Goal: Information Seeking & Learning: Learn about a topic

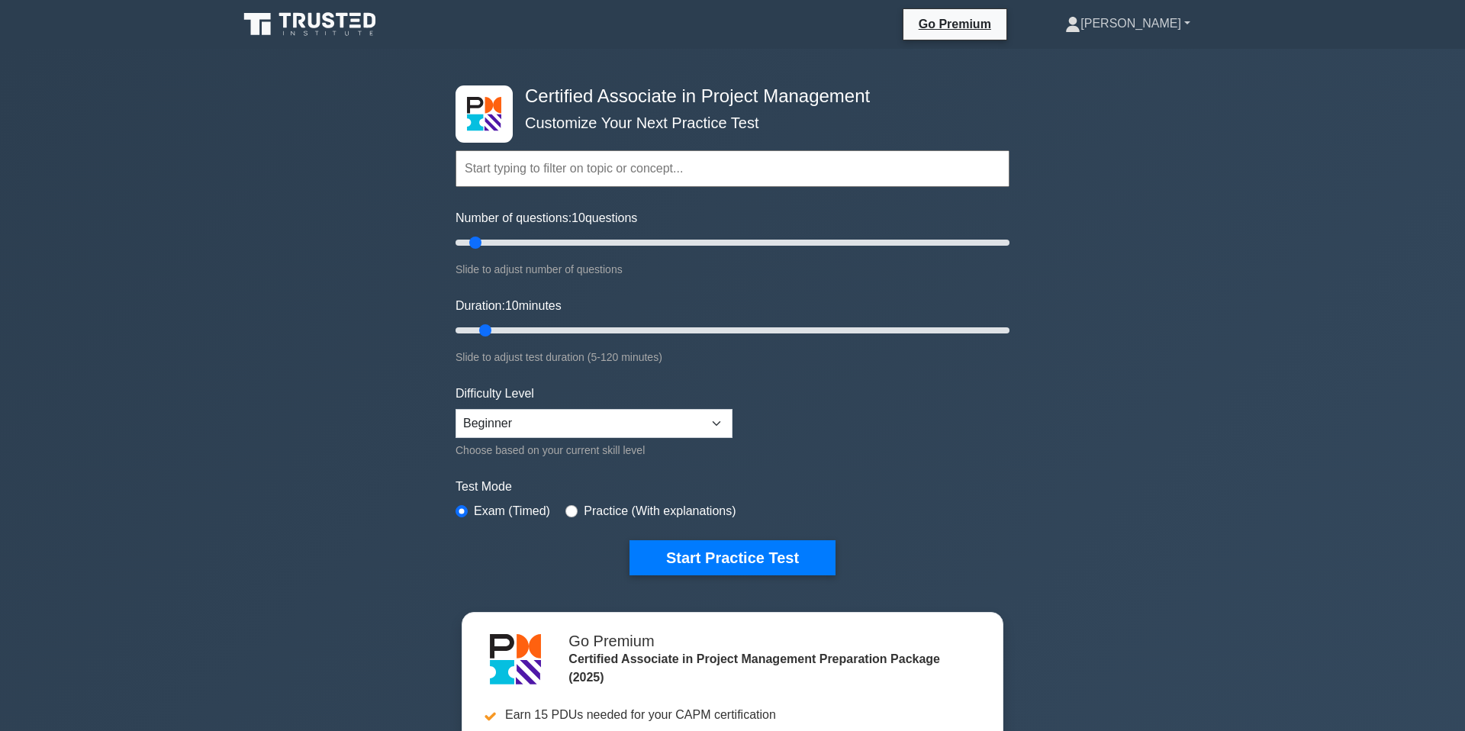
click at [1157, 27] on link "[PERSON_NAME]" at bounding box center [1127, 23] width 198 height 31
click at [1129, 60] on link "Profile" at bounding box center [1089, 59] width 121 height 24
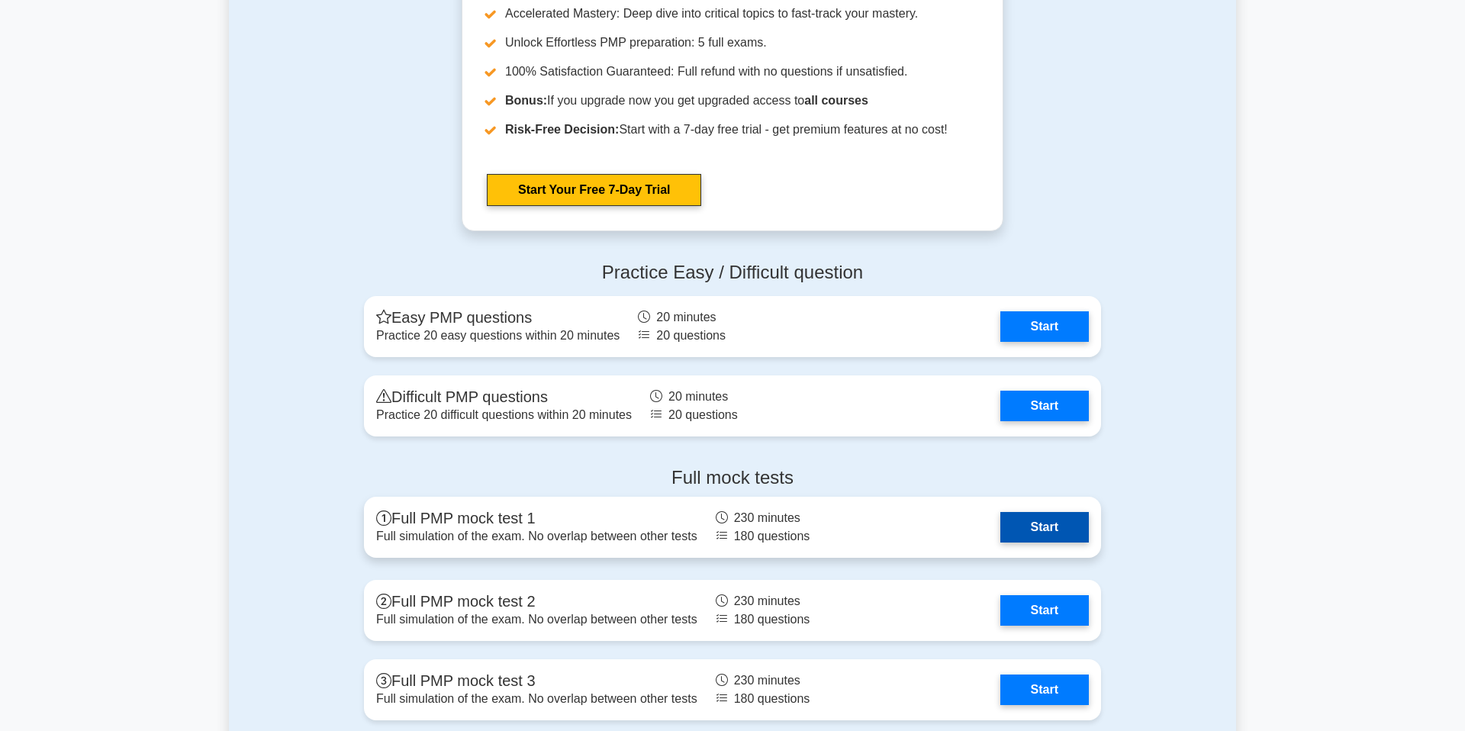
scroll to position [4228, 0]
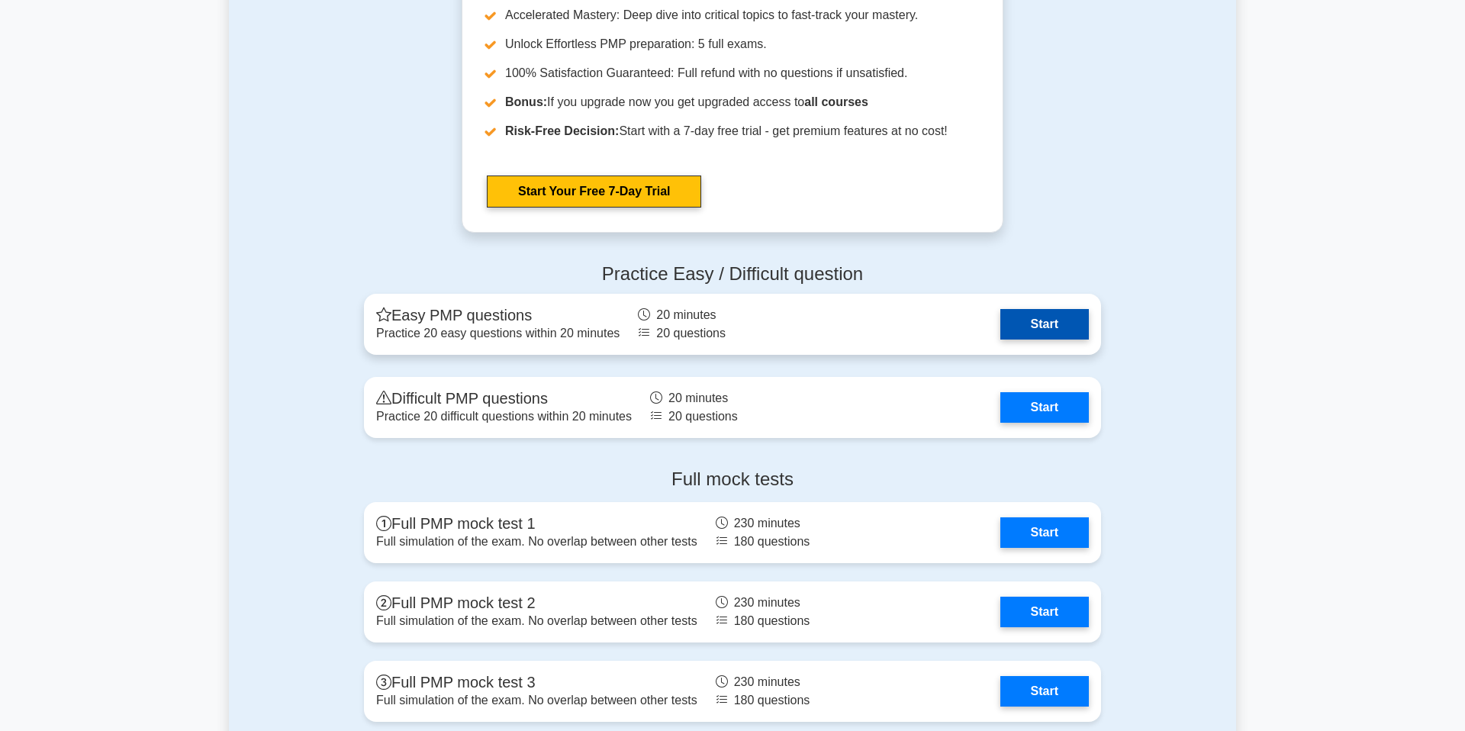
click at [1021, 328] on link "Start" at bounding box center [1044, 324] width 88 height 31
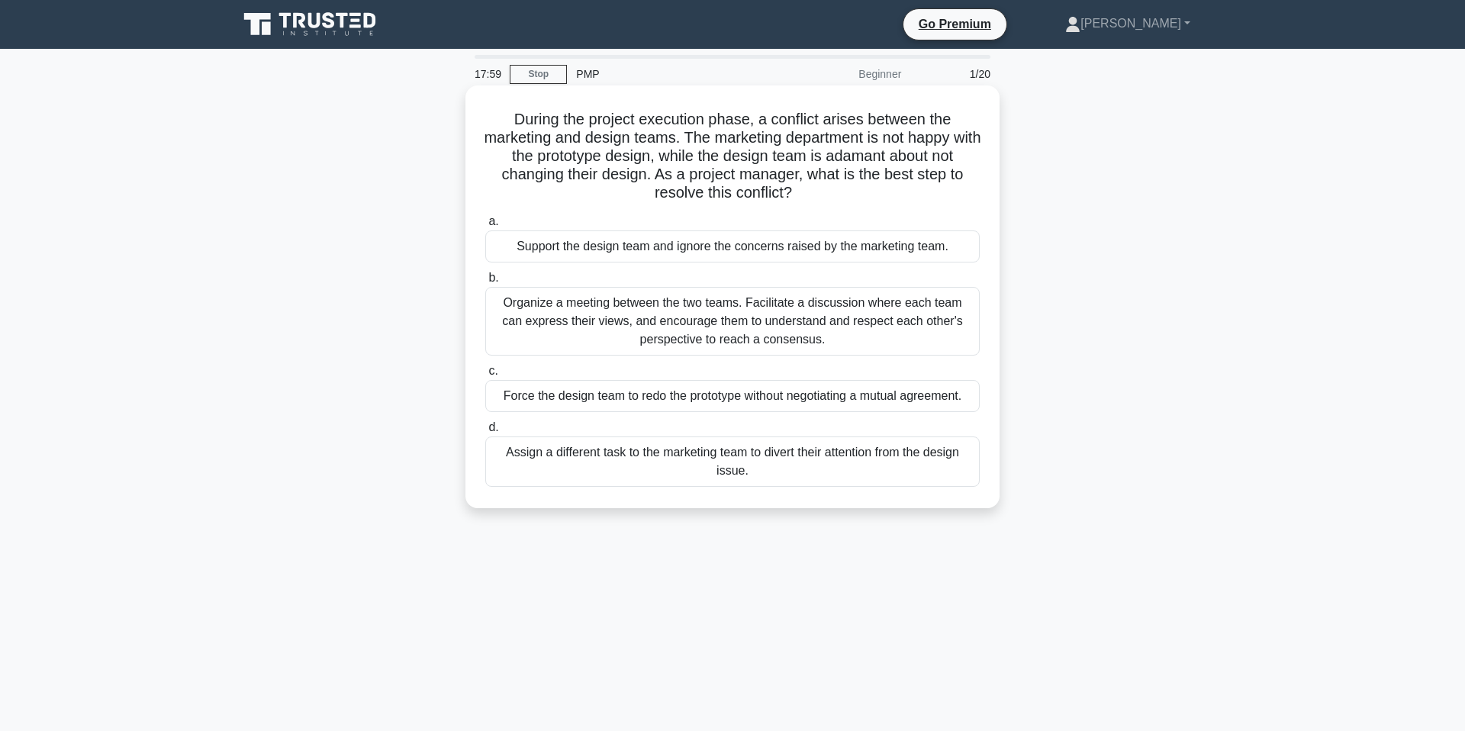
click at [497, 289] on div "Organize a meeting between the two teams. Facilitate a discussion where each te…" at bounding box center [732, 321] width 494 height 69
click at [485, 283] on input "b. Organize a meeting between the two teams. Facilitate a discussion where each…" at bounding box center [485, 278] width 0 height 10
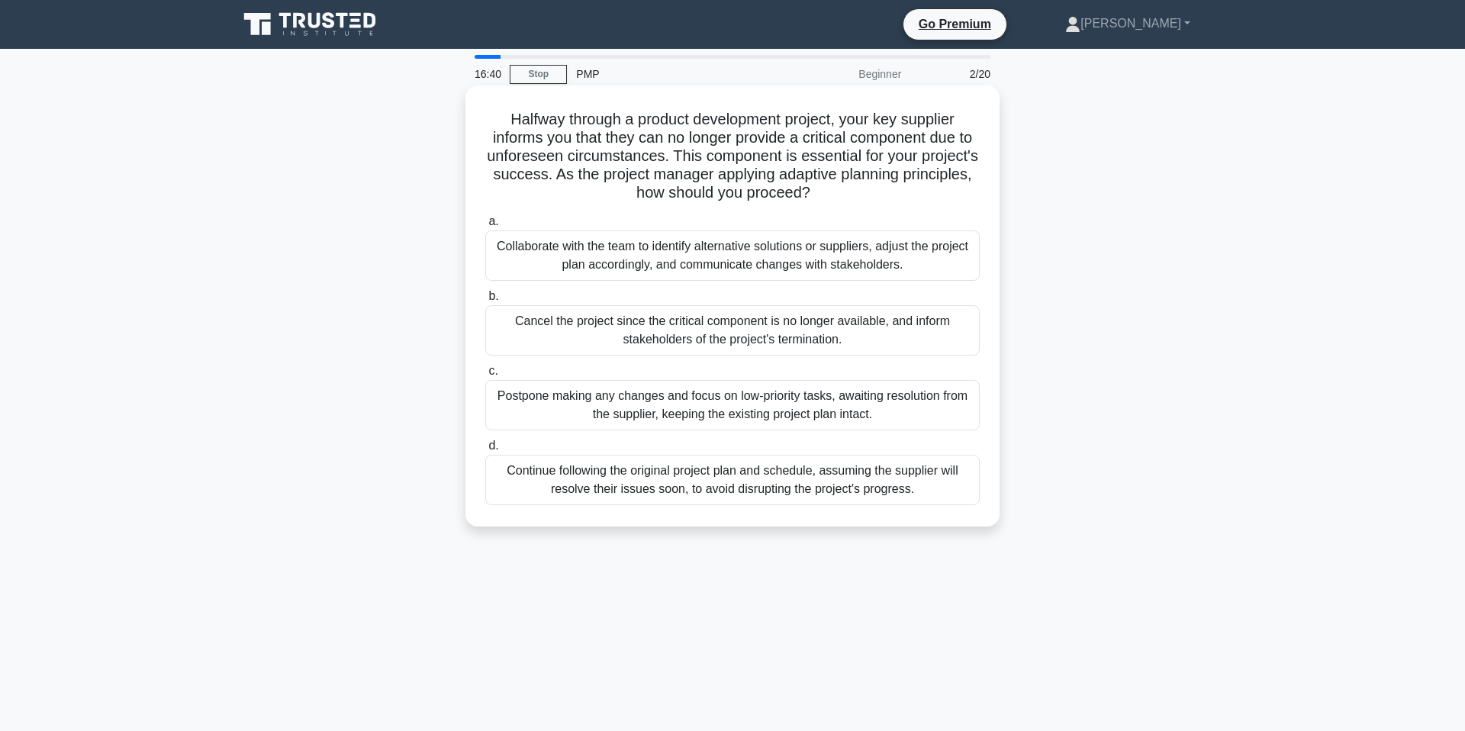
click at [506, 237] on div "Collaborate with the team to identify alternative solutions or suppliers, adjus…" at bounding box center [732, 255] width 494 height 50
click at [485, 227] on input "a. Collaborate with the team to identify alternative solutions or suppliers, ad…" at bounding box center [485, 222] width 0 height 10
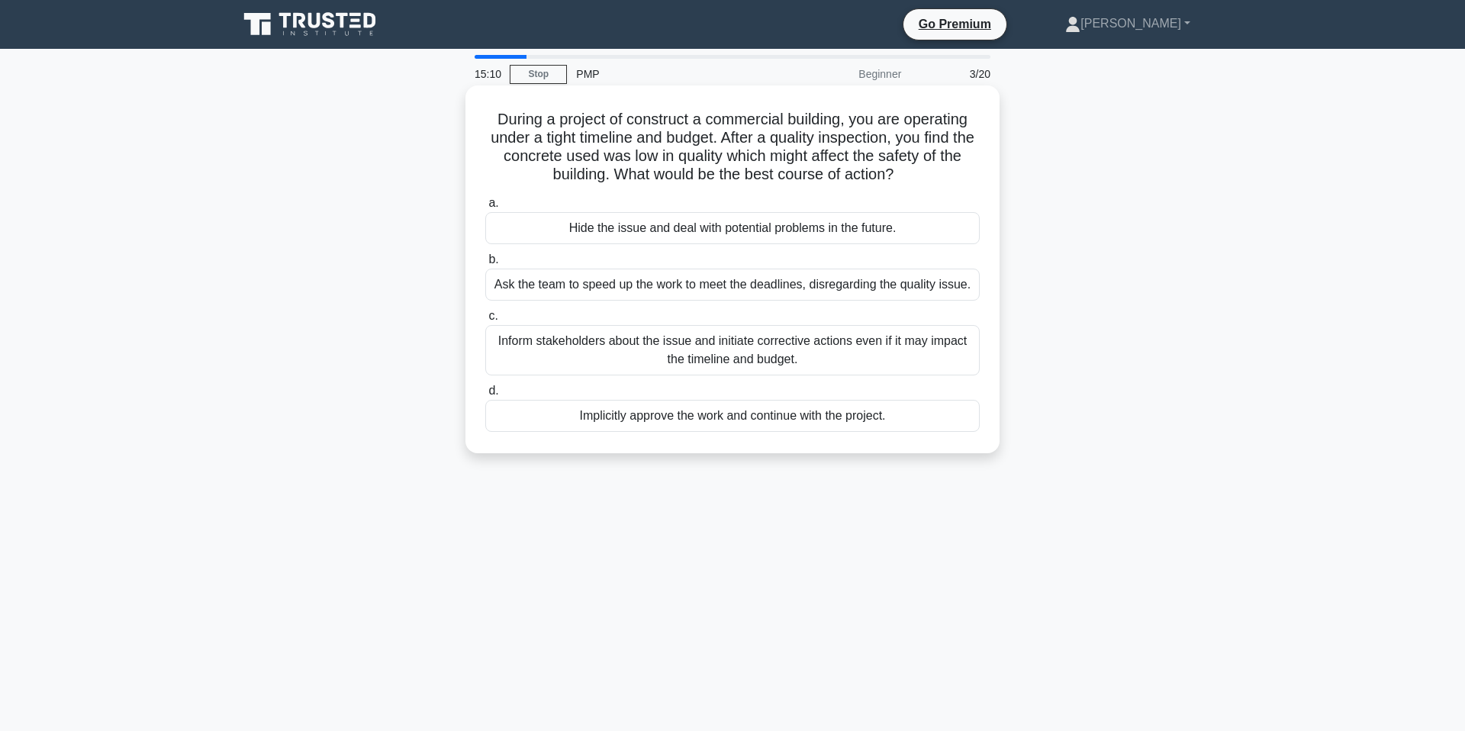
click at [534, 352] on div "Inform stakeholders about the issue and initiate corrective actions even if it …" at bounding box center [732, 350] width 494 height 50
click at [485, 321] on input "c. Inform stakeholders about the issue and initiate corrective actions even if …" at bounding box center [485, 316] width 0 height 10
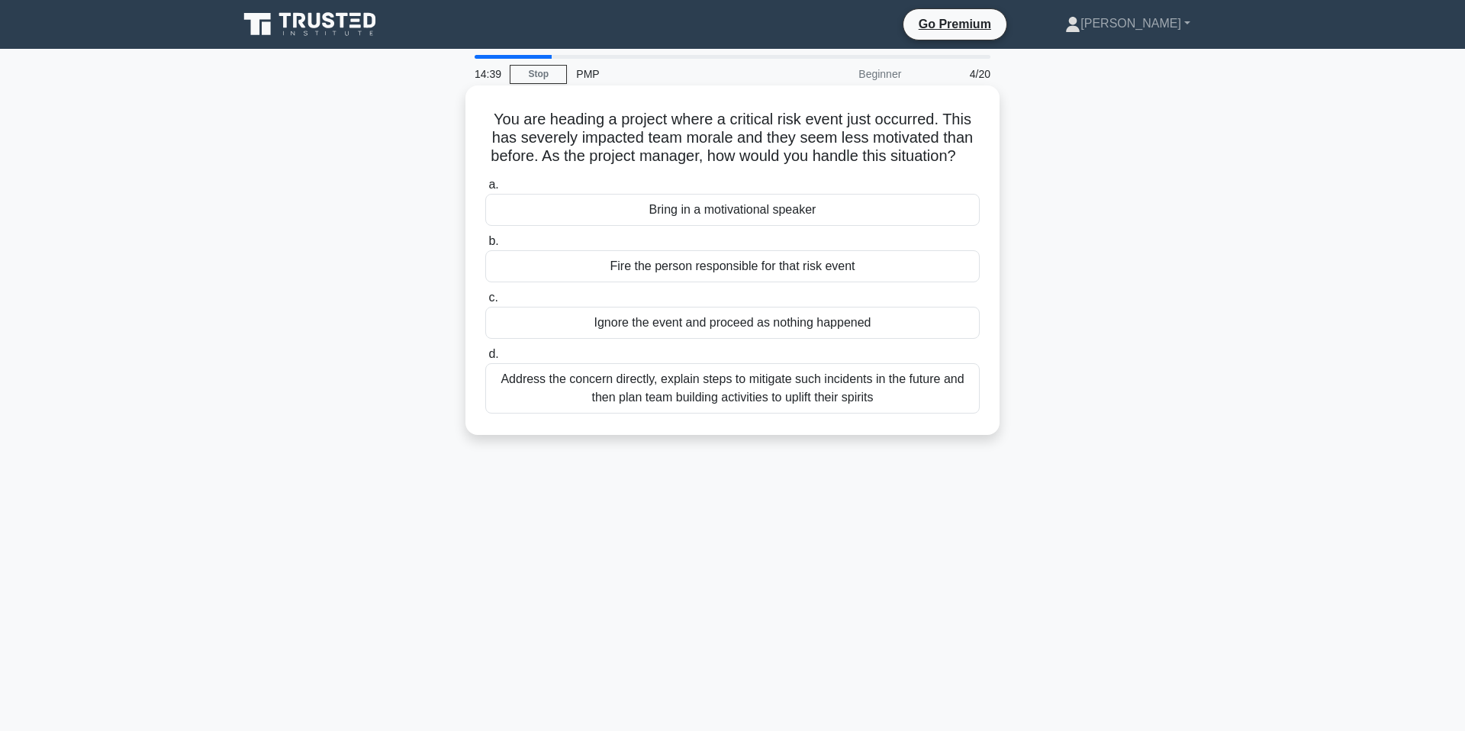
click at [558, 378] on div "Address the concern directly, explain steps to mitigate such incidents in the f…" at bounding box center [732, 388] width 494 height 50
click at [485, 359] on input "d. Address the concern directly, explain steps to mitigate such incidents in th…" at bounding box center [485, 354] width 0 height 10
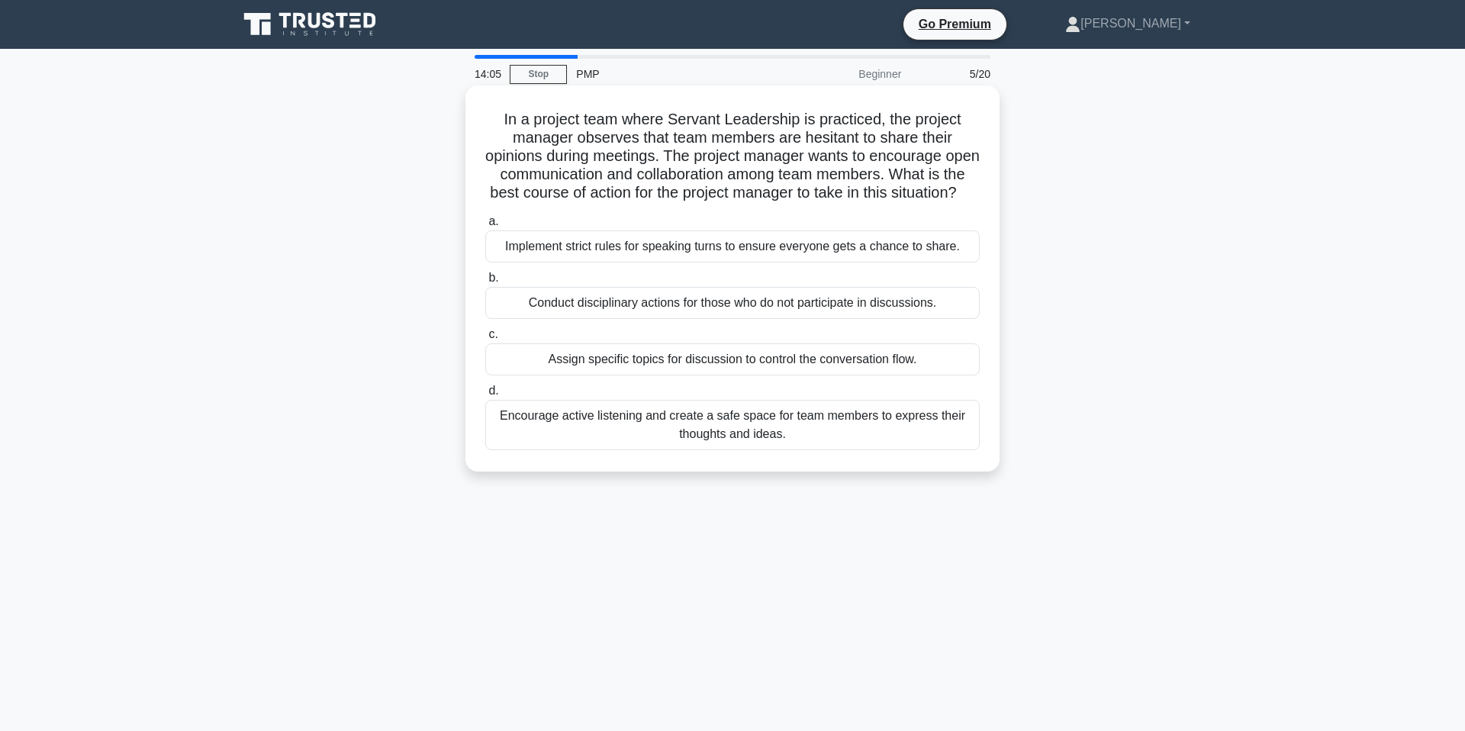
click at [584, 416] on div "Encourage active listening and create a safe space for team members to express …" at bounding box center [732, 425] width 494 height 50
click at [485, 396] on input "d. Encourage active listening and create a safe space for team members to expre…" at bounding box center [485, 391] width 0 height 10
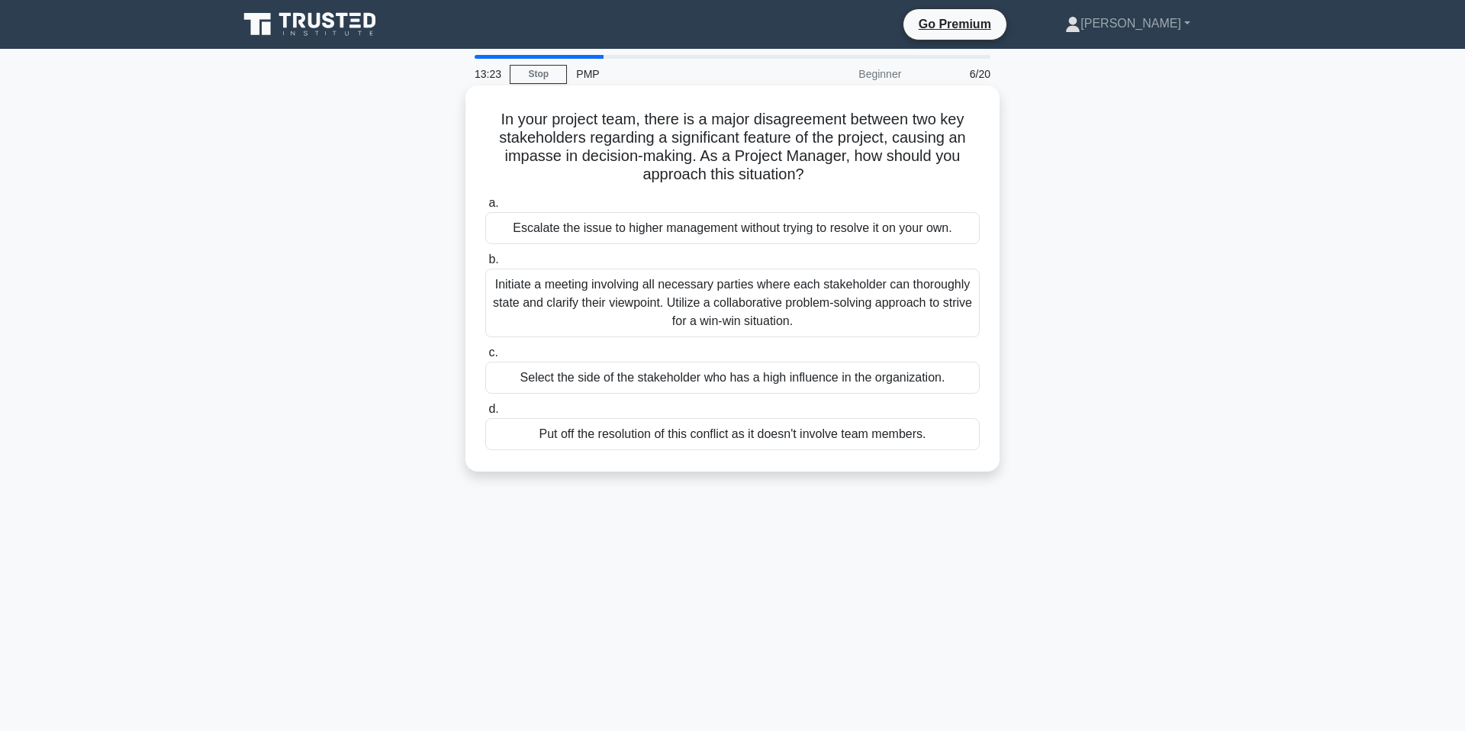
click at [587, 294] on div "Initiate a meeting involving all necessary parties where each stakeholder can t…" at bounding box center [732, 303] width 494 height 69
click at [485, 265] on input "b. Initiate a meeting involving all necessary parties where each stakeholder ca…" at bounding box center [485, 260] width 0 height 10
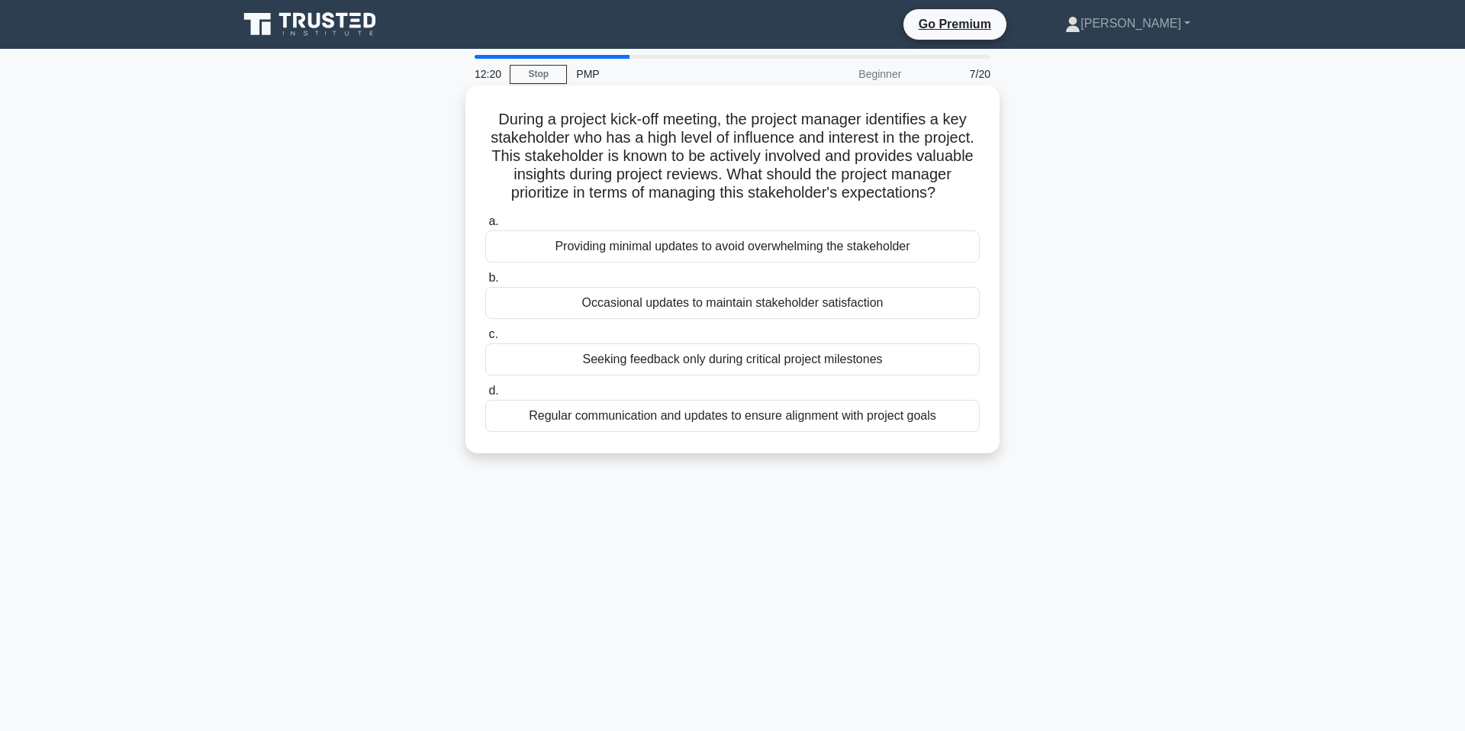
click at [608, 429] on div "Regular communication and updates to ensure alignment with project goals" at bounding box center [732, 416] width 494 height 32
click at [485, 396] on input "d. Regular communication and updates to ensure alignment with project goals" at bounding box center [485, 391] width 0 height 10
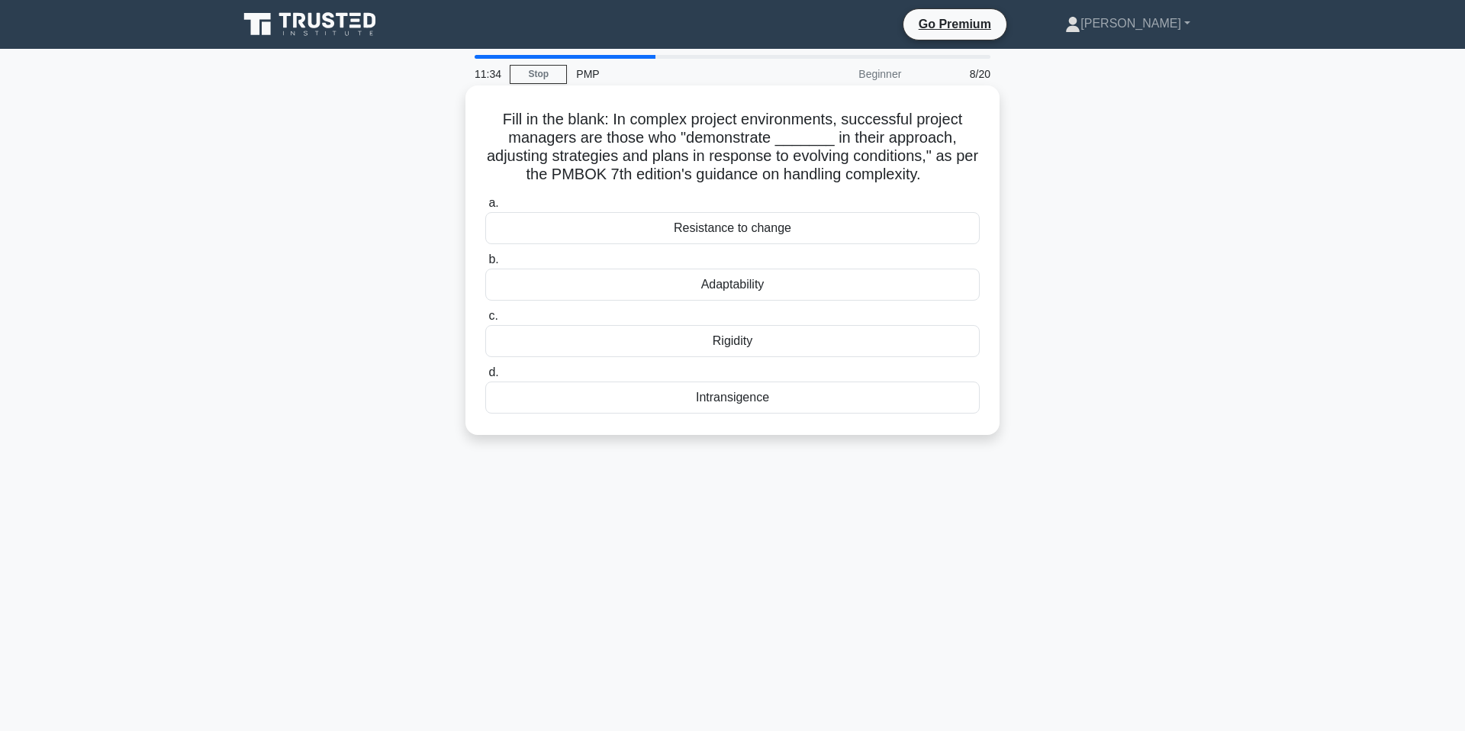
click at [519, 283] on div "Adaptability" at bounding box center [732, 285] width 494 height 32
click at [485, 265] on input "b. Adaptability" at bounding box center [485, 260] width 0 height 10
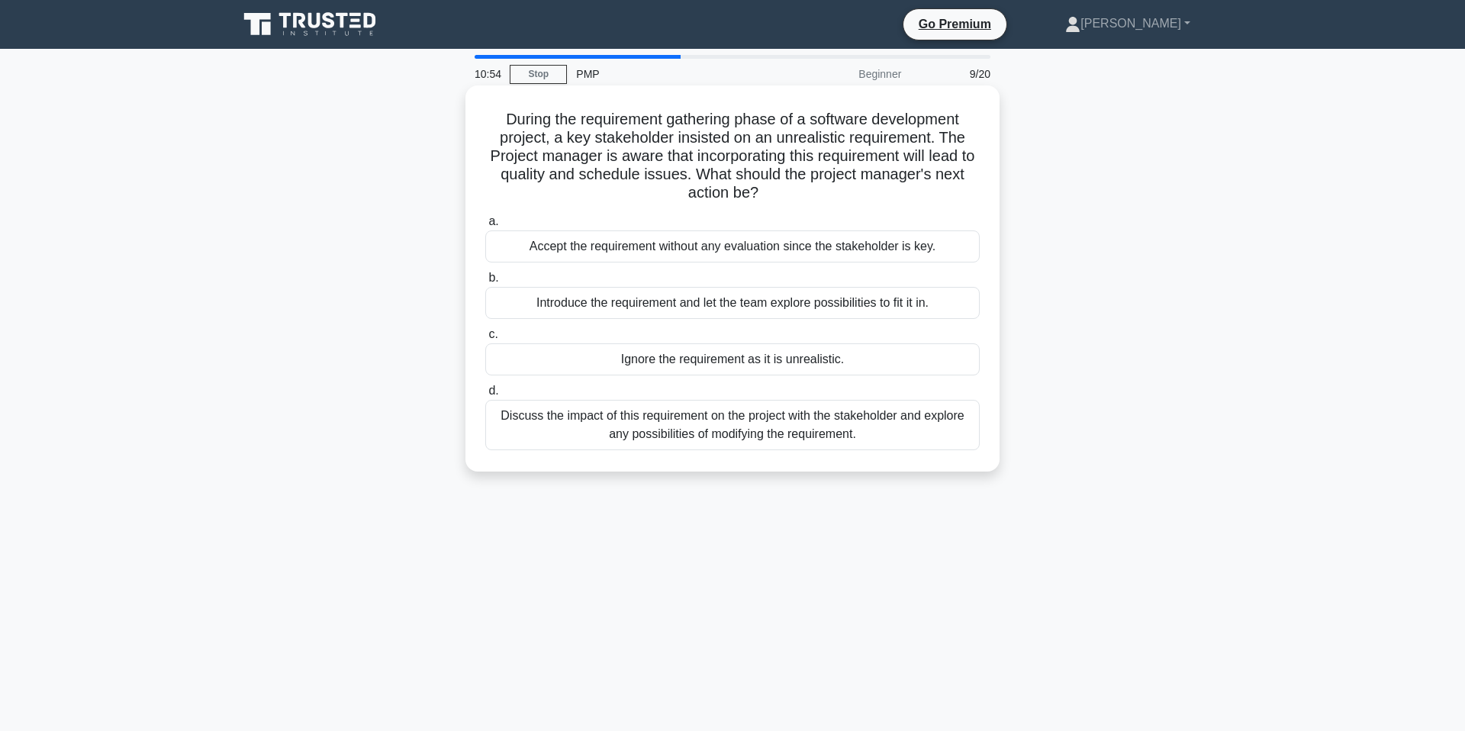
click at [529, 416] on div "Discuss the impact of this requirement on the project with the stakeholder and …" at bounding box center [732, 425] width 494 height 50
click at [485, 396] on input "d. Discuss the impact of this requirement on the project with the stakeholder a…" at bounding box center [485, 391] width 0 height 10
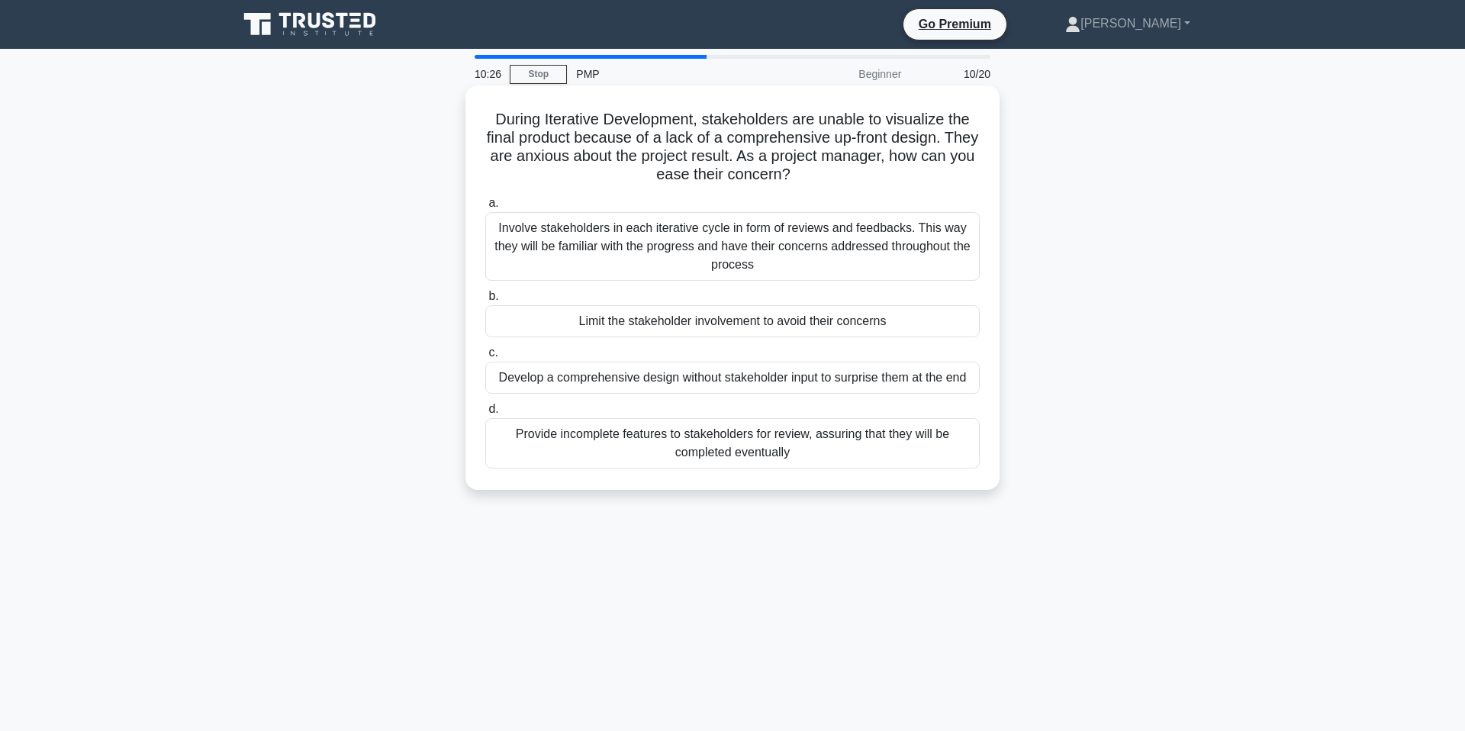
click at [510, 239] on div "Involve stakeholders in each iterative cycle in form of reviews and feedbacks. …" at bounding box center [732, 246] width 494 height 69
click at [485, 208] on input "a. Involve stakeholders in each iterative cycle in form of reviews and feedback…" at bounding box center [485, 203] width 0 height 10
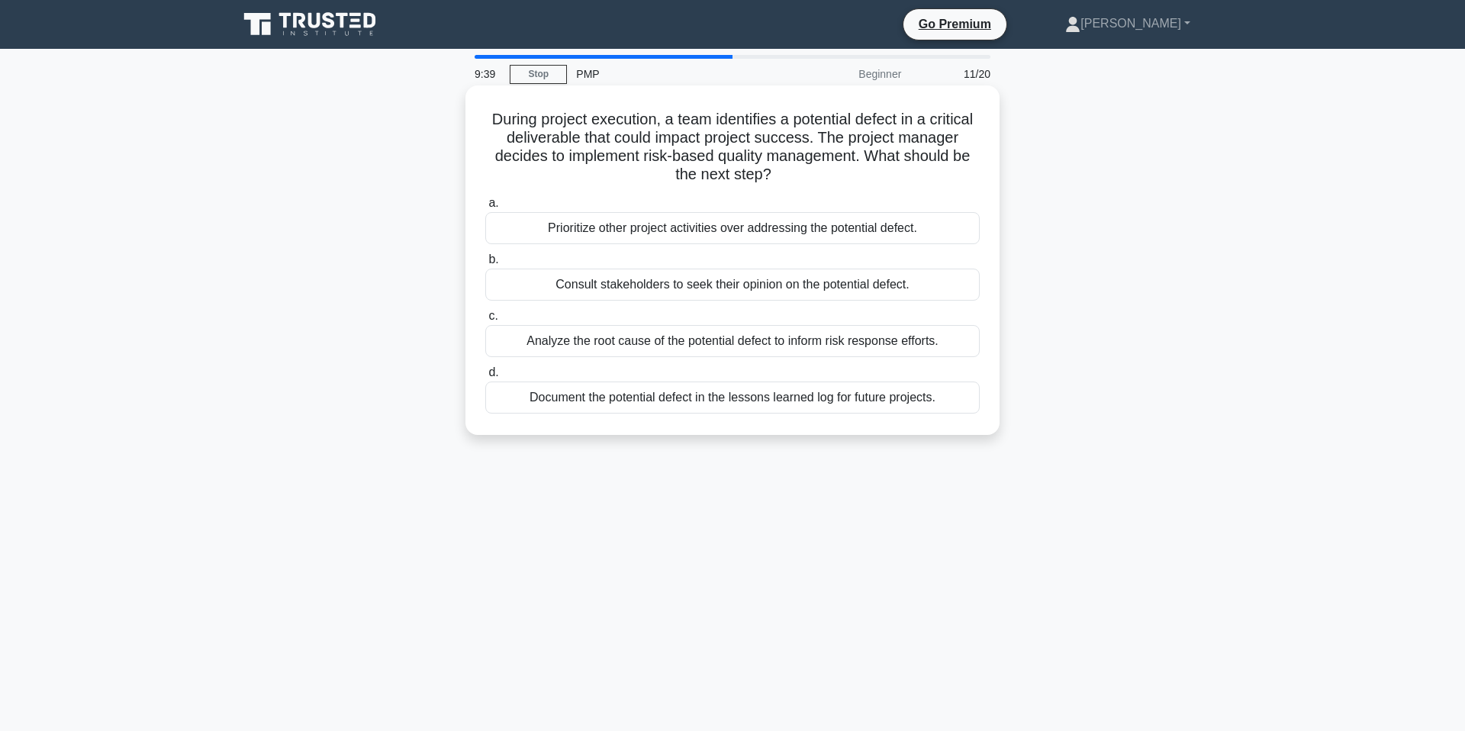
click at [566, 337] on div "Analyze the root cause of the potential defect to inform risk response efforts." at bounding box center [732, 341] width 494 height 32
click at [485, 321] on input "c. Analyze the root cause of the potential defect to inform risk response effor…" at bounding box center [485, 316] width 0 height 10
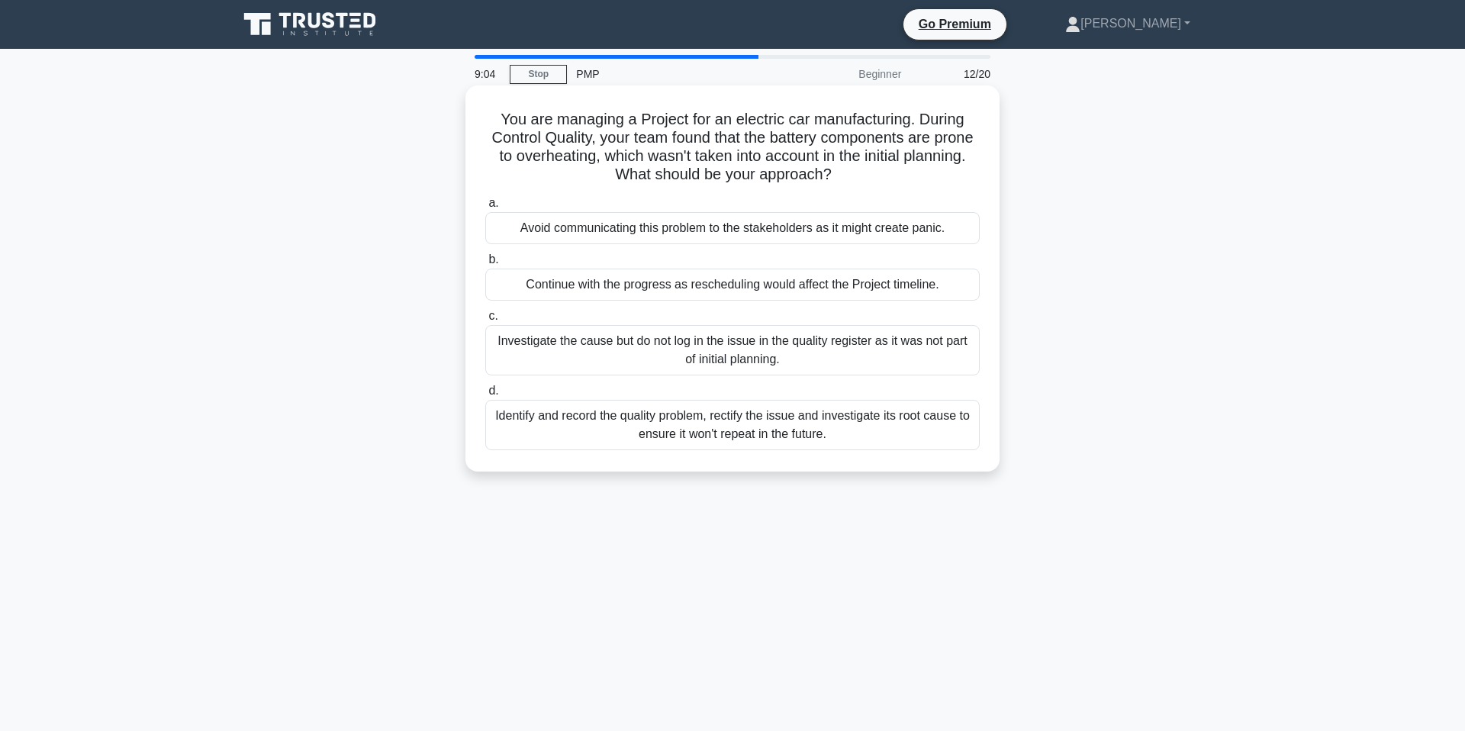
click at [595, 435] on div "Identify and record the quality problem, rectify the issue and investigate its …" at bounding box center [732, 425] width 494 height 50
click at [485, 396] on input "d. Identify and record the quality problem, rectify the issue and investigate i…" at bounding box center [485, 391] width 0 height 10
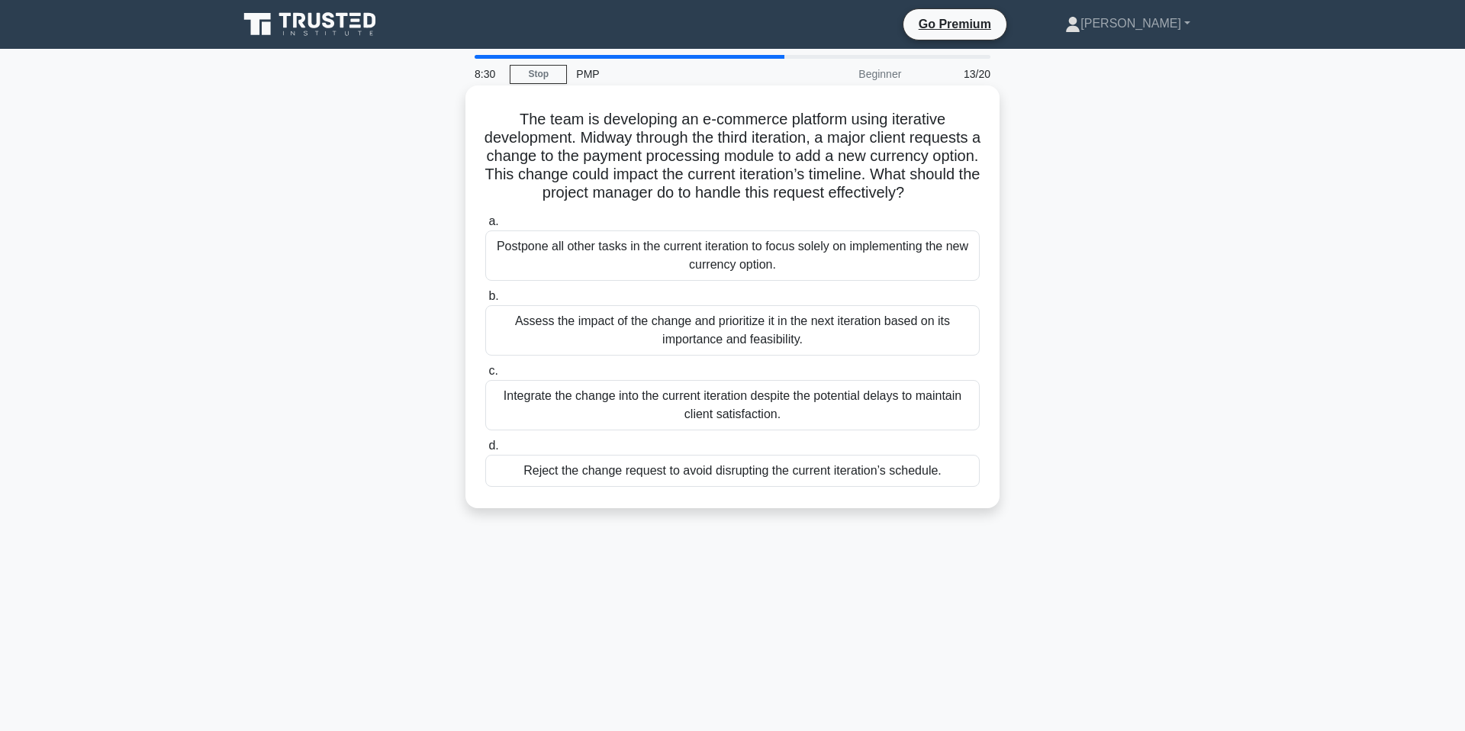
click at [551, 333] on div "Assess the impact of the change and prioritize it in the next iteration based o…" at bounding box center [732, 330] width 494 height 50
click at [485, 301] on input "b. Assess the impact of the change and prioritize it in the next iteration base…" at bounding box center [485, 296] width 0 height 10
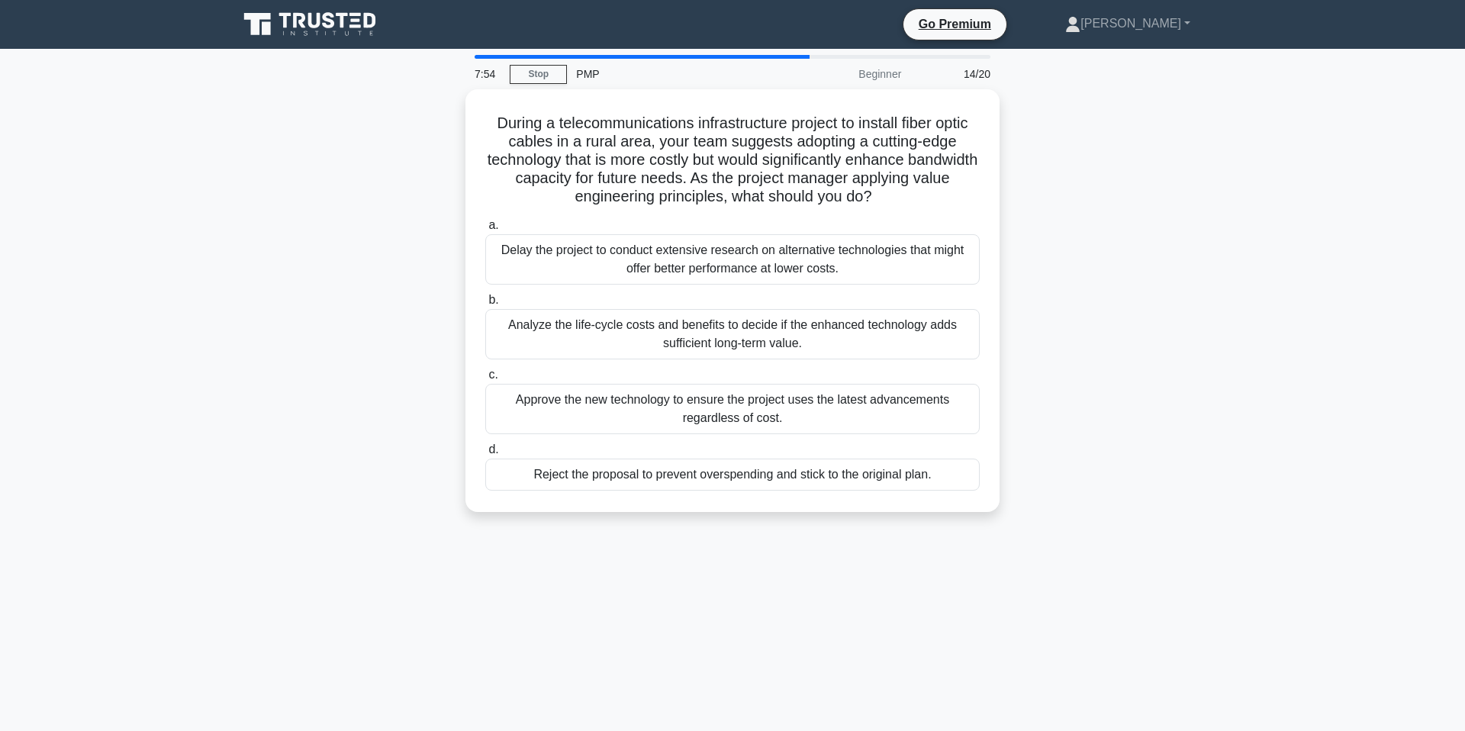
click at [551, 333] on div "Analyze the life-cycle costs and benefits to decide if the enhanced technology …" at bounding box center [732, 334] width 494 height 50
click at [485, 305] on input "b. Analyze the life-cycle costs and benefits to decide if the enhanced technolo…" at bounding box center [485, 300] width 0 height 10
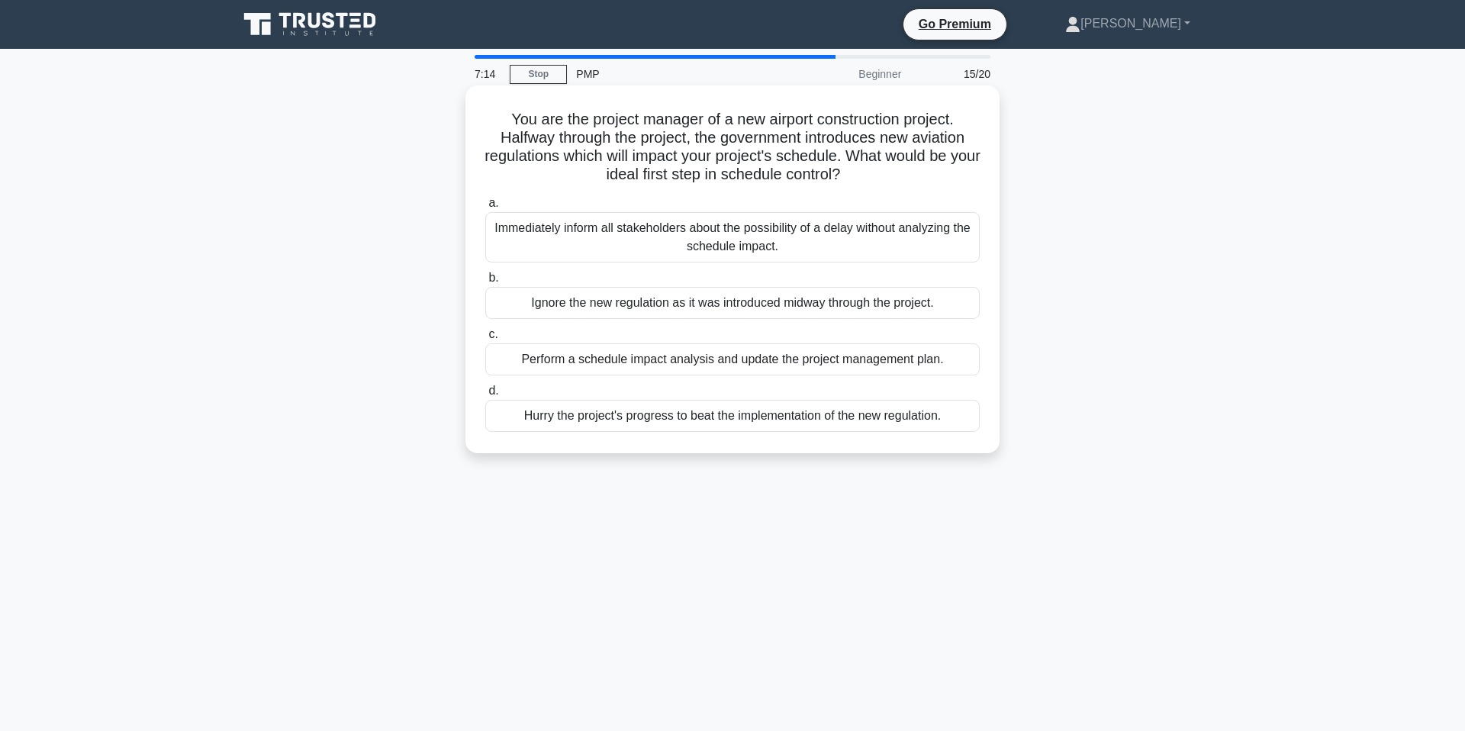
click at [572, 366] on div "Perform a schedule impact analysis and update the project management plan." at bounding box center [732, 359] width 494 height 32
click at [485, 339] on input "c. Perform a schedule impact analysis and update the project management plan." at bounding box center [485, 335] width 0 height 10
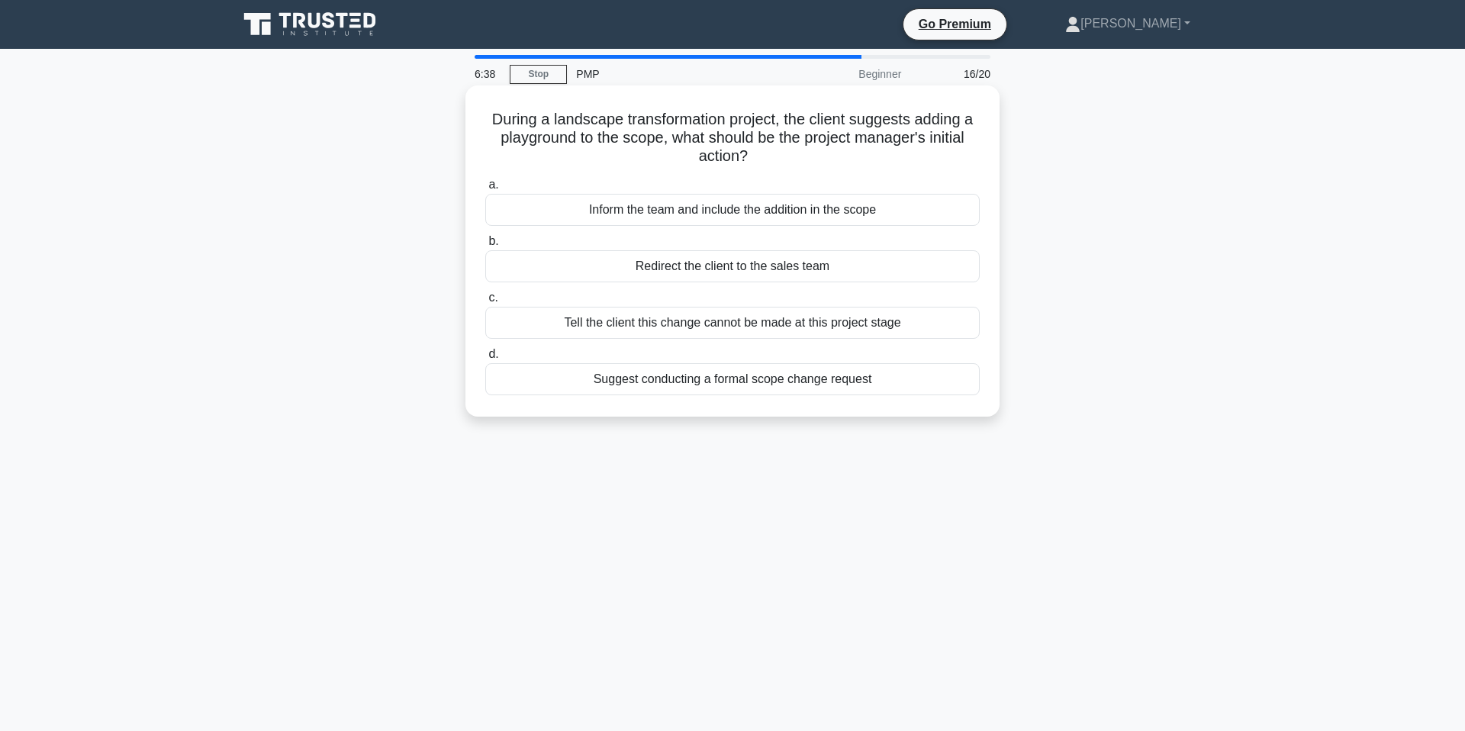
click at [609, 390] on div "Suggest conducting a formal scope change request" at bounding box center [732, 379] width 494 height 32
click at [485, 359] on input "d. Suggest conducting a formal scope change request" at bounding box center [485, 354] width 0 height 10
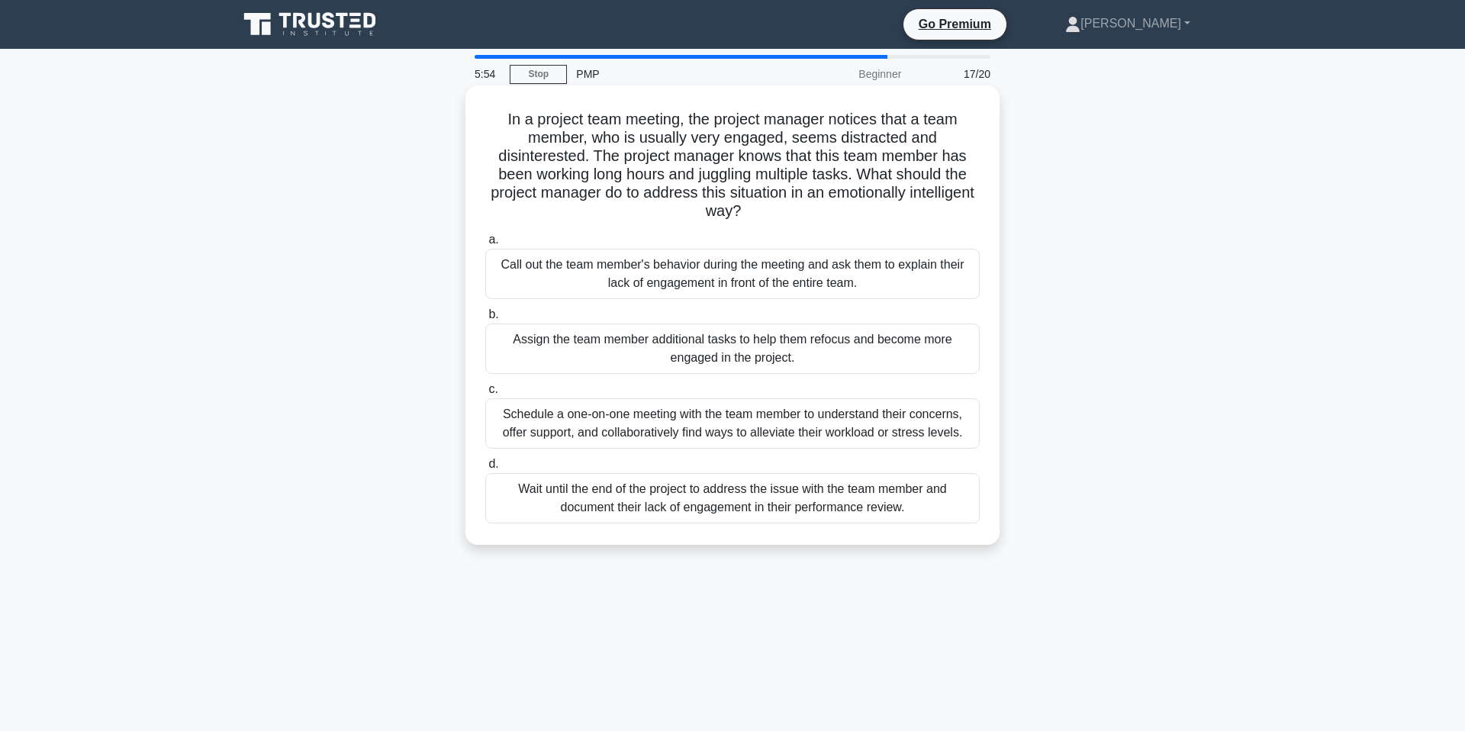
click at [613, 414] on div "Schedule a one-on-one meeting with the team member to understand their concerns…" at bounding box center [732, 423] width 494 height 50
click at [485, 394] on input "c. Schedule a one-on-one meeting with the team member to understand their conce…" at bounding box center [485, 389] width 0 height 10
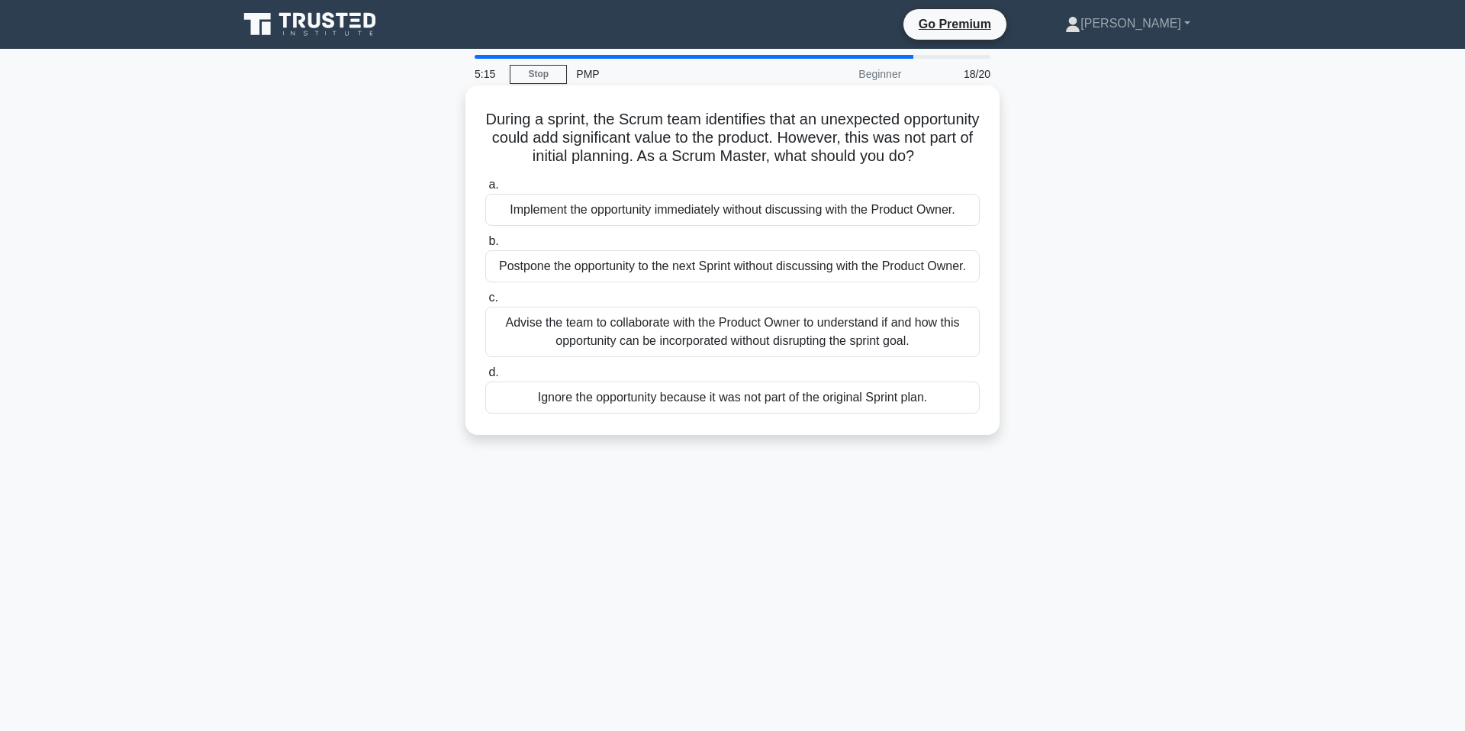
click at [573, 347] on div "Advise the team to collaborate with the Product Owner to understand if and how …" at bounding box center [732, 332] width 494 height 50
click at [485, 303] on input "c. Advise the team to collaborate with the Product Owner to understand if and h…" at bounding box center [485, 298] width 0 height 10
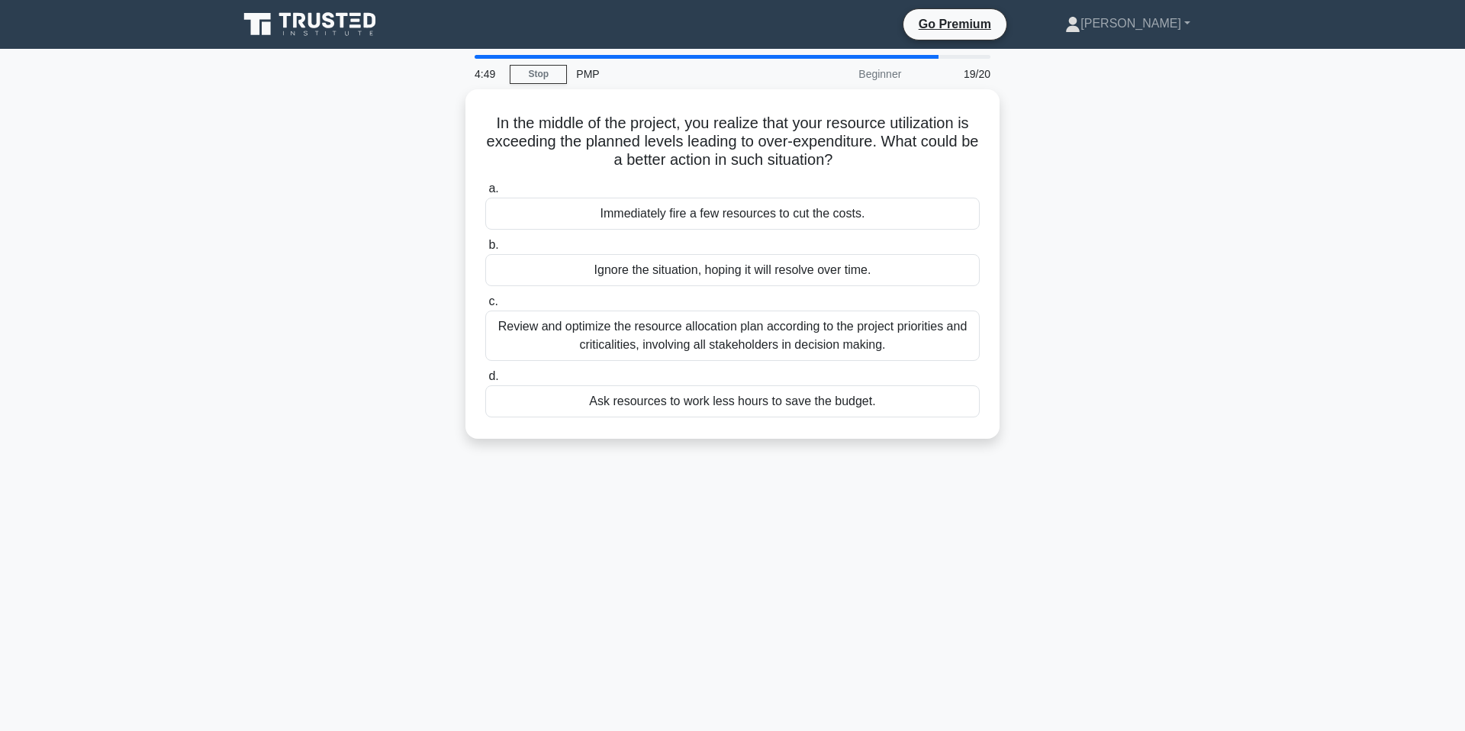
click at [573, 347] on div "Review and optimize the resource allocation plan according to the project prior…" at bounding box center [732, 335] width 494 height 50
click at [485, 307] on input "c. Review and optimize the resource allocation plan according to the project pr…" at bounding box center [485, 302] width 0 height 10
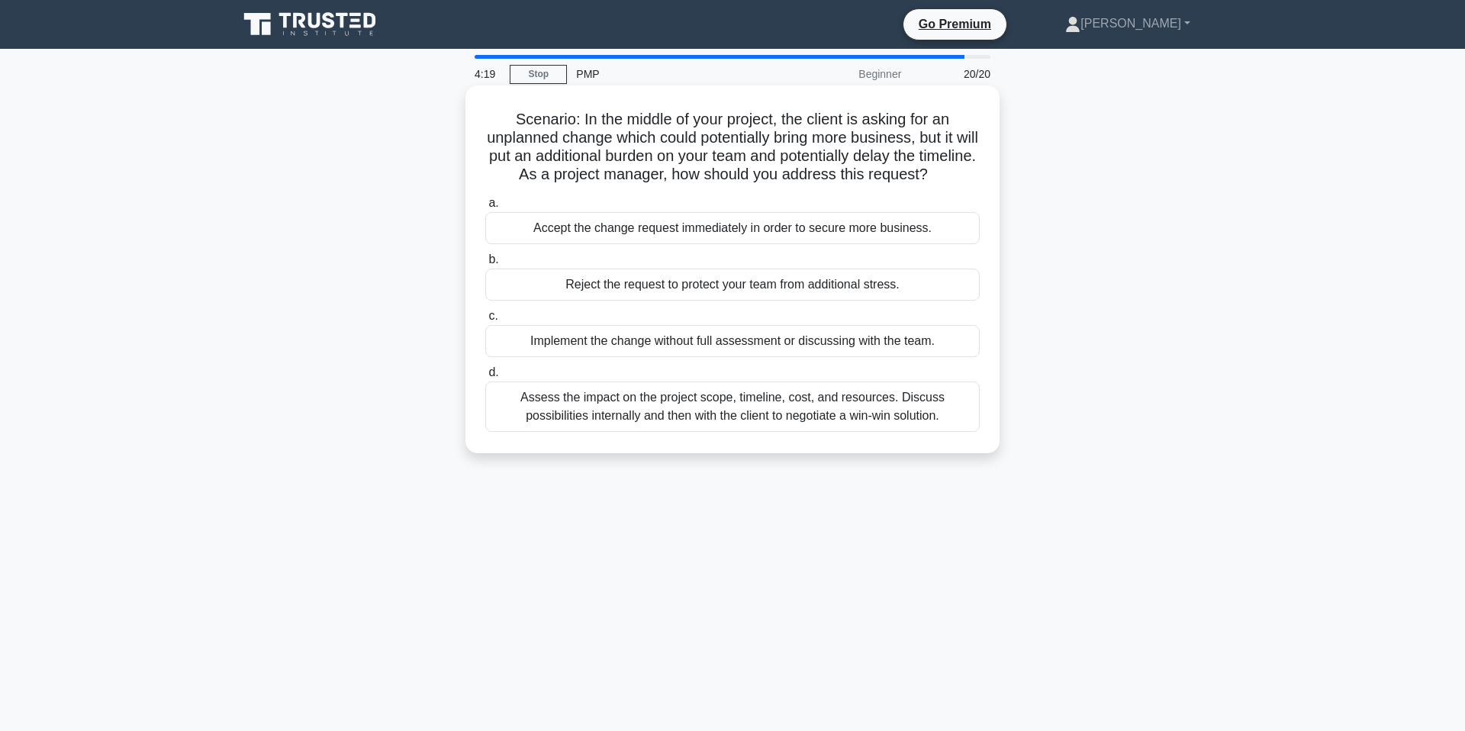
click at [610, 414] on div "Assess the impact on the project scope, timeline, cost, and resources. Discuss …" at bounding box center [732, 406] width 494 height 50
click at [485, 378] on input "d. Assess the impact on the project scope, timeline, cost, and resources. Discu…" at bounding box center [485, 373] width 0 height 10
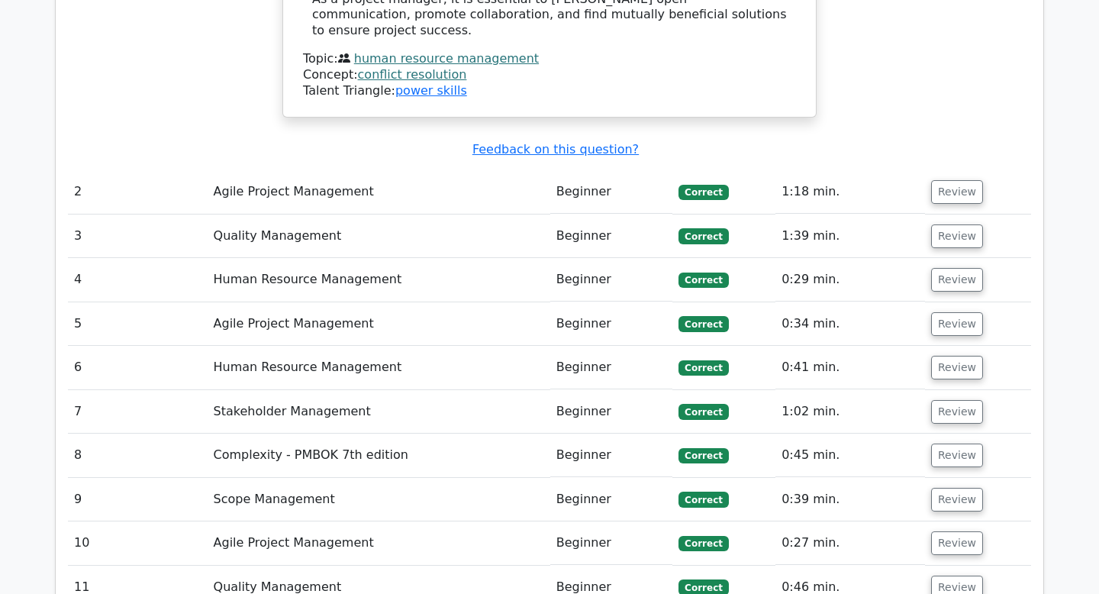
scroll to position [2245, 0]
